Goal: Information Seeking & Learning: Learn about a topic

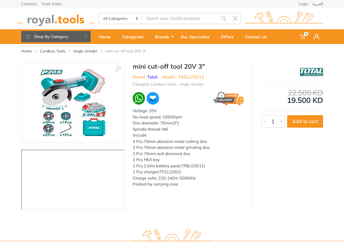
click at [137, 18] on select "All Categories Power tools Cordless Tools Hand Tools Power Tools Accessories Ga…" at bounding box center [120, 18] width 43 height 10
select select "4"
click at [99, 13] on select "All Categories Power tools Cordless Tools Hand Tools Power Tools Accessories Ga…" at bounding box center [120, 18] width 43 height 10
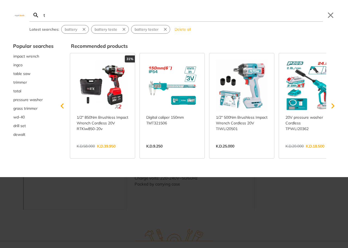
type input "t"
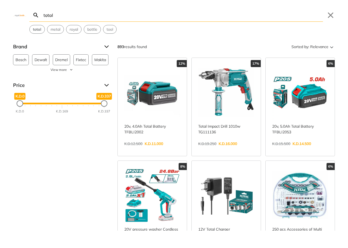
type input "total"
click at [35, 16] on icon "Search" at bounding box center [35, 14] width 5 height 5
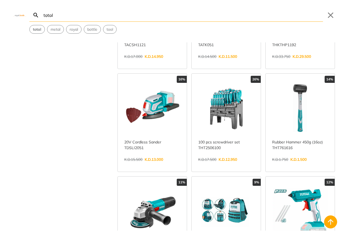
scroll to position [407, 0]
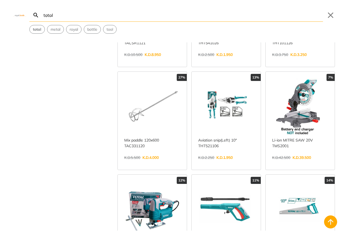
scroll to position [1141, 0]
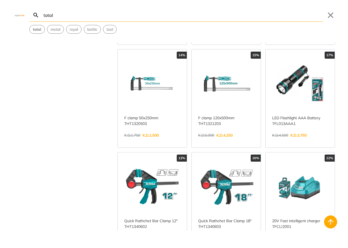
scroll to position [1793, 0]
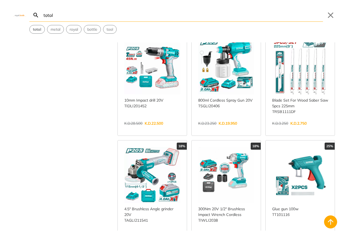
scroll to position [2554, 0]
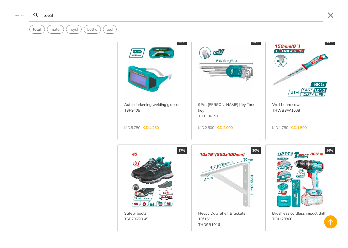
scroll to position [3260, 0]
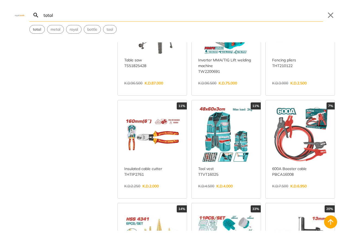
scroll to position [3912, 0]
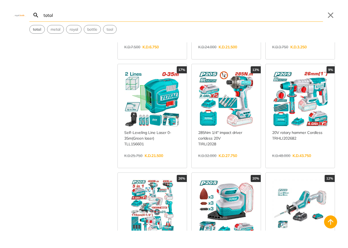
scroll to position [4319, 0]
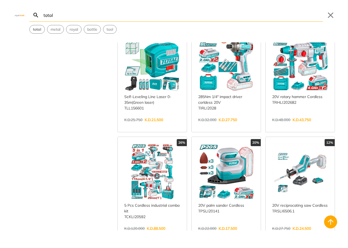
click at [161, 234] on link "View more →" at bounding box center [152, 234] width 56 height 0
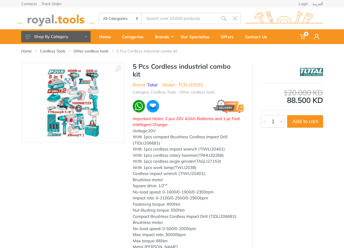
type input "total"
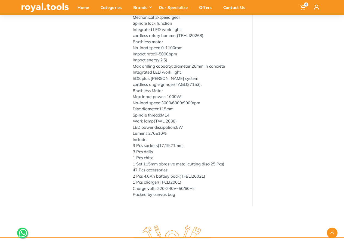
scroll to position [244, 0]
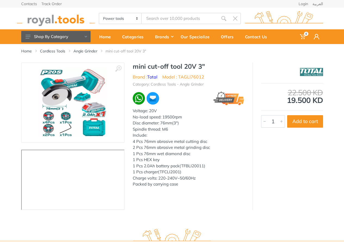
select select "4"
type input "total"
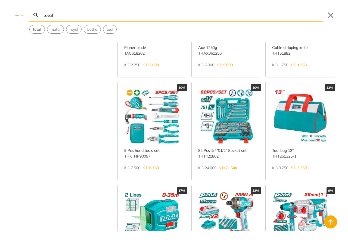
scroll to position [4238, 0]
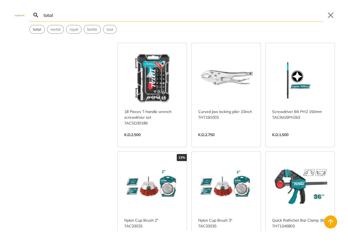
scroll to position [5325, 0]
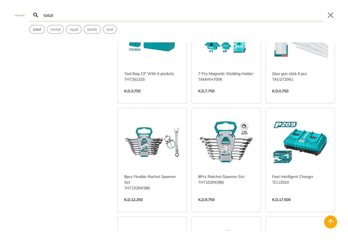
scroll to position [5678, 0]
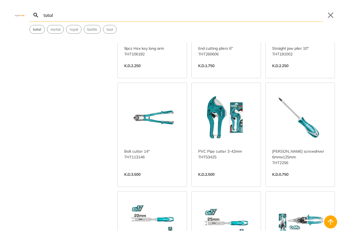
scroll to position [6737, 0]
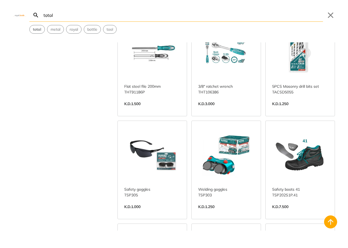
scroll to position [7009, 0]
